Goal: Navigation & Orientation: Find specific page/section

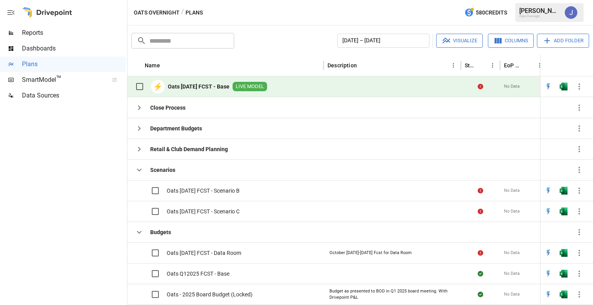
click at [392, 86] on div at bounding box center [391, 86] width 137 height 21
click at [205, 85] on b "Oats [DATE] FCST - Base" at bounding box center [199, 87] width 62 height 8
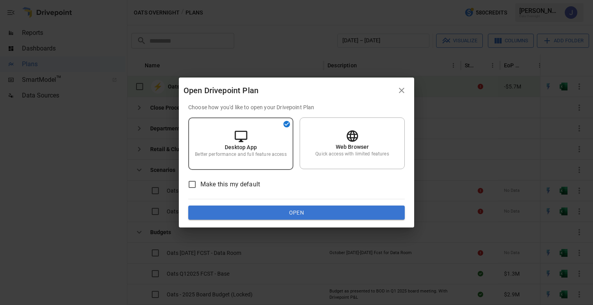
click at [400, 90] on icon "button" at bounding box center [401, 90] width 9 height 9
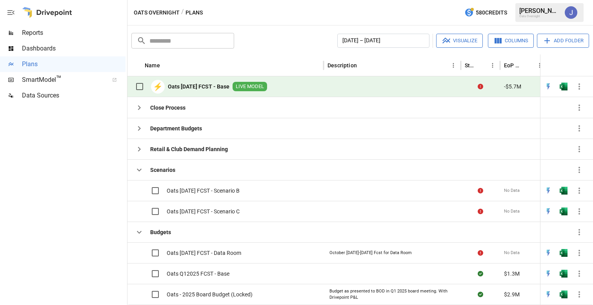
click at [579, 84] on icon "button" at bounding box center [579, 87] width 2 height 6
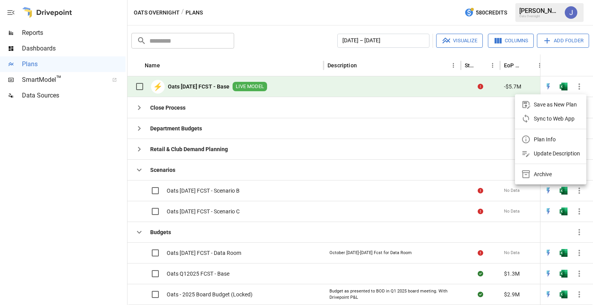
click at [294, 41] on div at bounding box center [296, 152] width 593 height 305
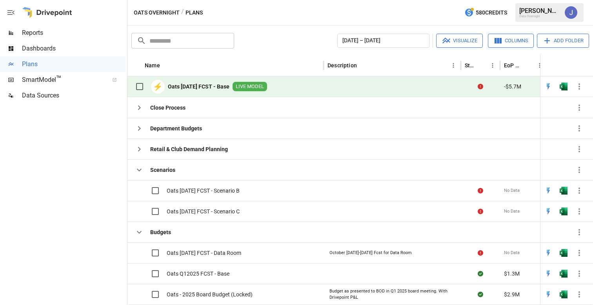
click at [313, 22] on div "Oats Overnight / Plans 580 Credits [PERSON_NAME] Overnight" at bounding box center [359, 12] width 465 height 25
click at [415, 15] on div "Oats Overnight / Plans 580 Credits [PERSON_NAME] Overnight" at bounding box center [359, 12] width 465 height 25
click at [325, 24] on div "Oats Overnight / Plans 580 Credits [PERSON_NAME] Overnight" at bounding box center [359, 12] width 465 height 25
click at [51, 49] on span "Dashboards" at bounding box center [73, 48] width 103 height 9
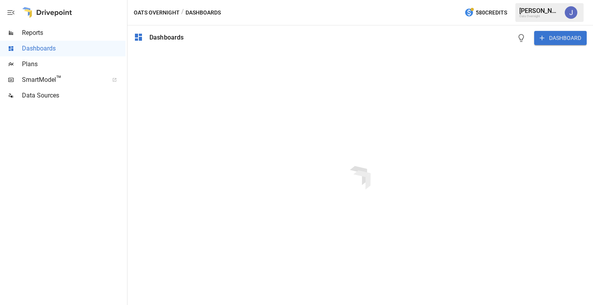
click at [54, 38] on div "Reports" at bounding box center [62, 33] width 125 height 16
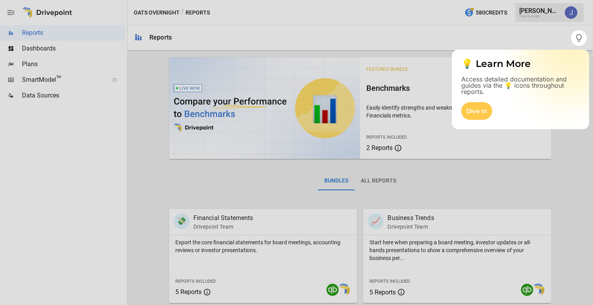
click at [122, 97] on div at bounding box center [296, 176] width 593 height 260
click at [60, 58] on div at bounding box center [296, 176] width 593 height 260
click at [44, 89] on div at bounding box center [296, 176] width 593 height 260
click at [43, 76] on div at bounding box center [296, 176] width 593 height 260
click at [480, 114] on div "Dive In" at bounding box center [476, 111] width 31 height 18
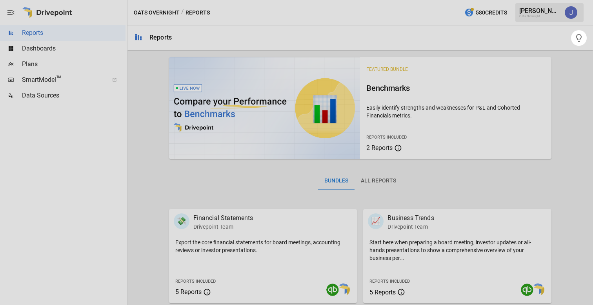
click at [338, 21] on div at bounding box center [296, 15] width 593 height 30
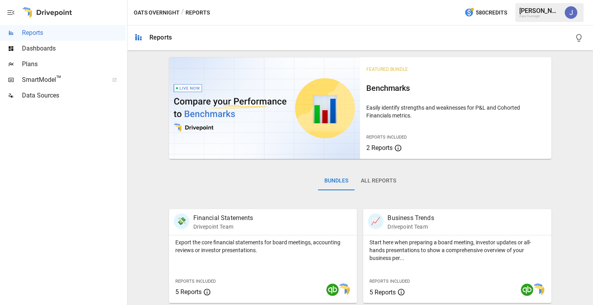
click at [312, 25] on div "Oats Overnight / Reports 580 Credits [PERSON_NAME] Overnight" at bounding box center [359, 12] width 465 height 25
click at [54, 74] on div "SmartModel ™" at bounding box center [62, 80] width 125 height 16
click at [70, 47] on span "Dashboards" at bounding box center [73, 48] width 103 height 9
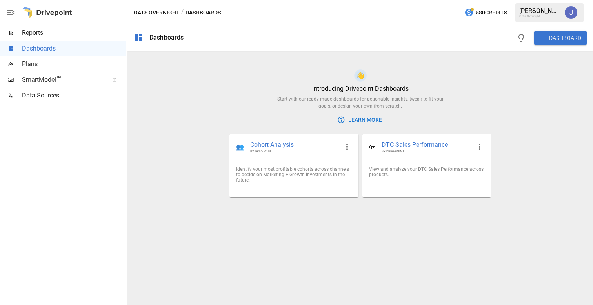
click at [543, 9] on div "[PERSON_NAME]" at bounding box center [539, 10] width 41 height 7
click at [525, 11] on div "[PERSON_NAME]" at bounding box center [539, 10] width 41 height 7
click at [327, 14] on div "Oats Overnight / Dashboards 580 Credits [PERSON_NAME] Overnight" at bounding box center [359, 12] width 465 height 25
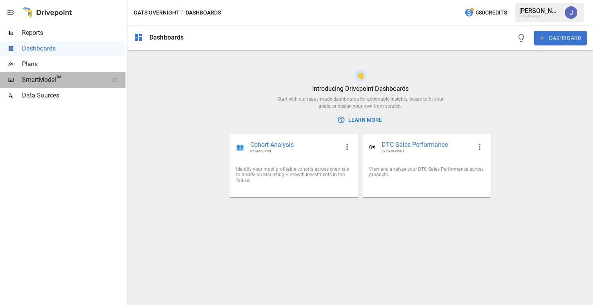
click at [80, 82] on span "SmartModel ™" at bounding box center [63, 79] width 82 height 9
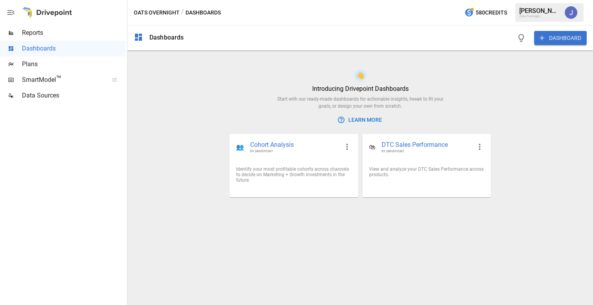
click at [305, 16] on div "Oats Overnight / Dashboards 580 Credits [PERSON_NAME] Overnight" at bounding box center [359, 12] width 465 height 25
